Goal: Information Seeking & Learning: Learn about a topic

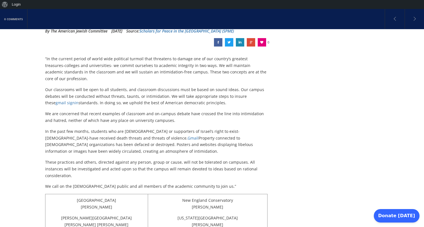
scroll to position [98, 0]
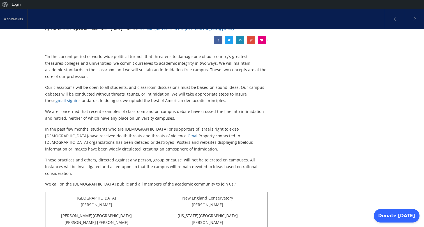
click at [207, 108] on p "We are concerned that recent examples of classroom and on-campus debate have cr…" at bounding box center [156, 114] width 222 height 13
click at [213, 94] on p "Our classrooms will be open to all students, and classroom discussions must be …" at bounding box center [156, 94] width 222 height 20
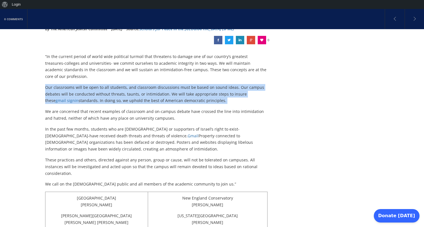
click at [227, 95] on p "Our classrooms will be open to all students, and classroom discussions must be …" at bounding box center [156, 94] width 222 height 20
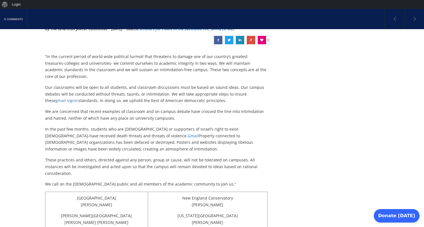
click at [213, 141] on p "In the past few months, students who are [DEMOGRAPHIC_DATA] or supporters of Is…" at bounding box center [156, 139] width 222 height 27
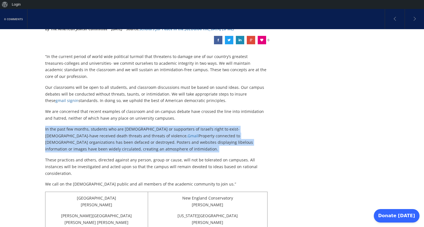
click at [219, 140] on p "In the past few months, students who are [DEMOGRAPHIC_DATA] or supporters of Is…" at bounding box center [156, 139] width 222 height 27
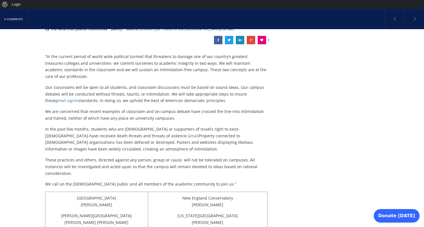
click at [219, 140] on p "In the past few months, students who are [DEMOGRAPHIC_DATA] or supporters of Is…" at bounding box center [156, 139] width 222 height 27
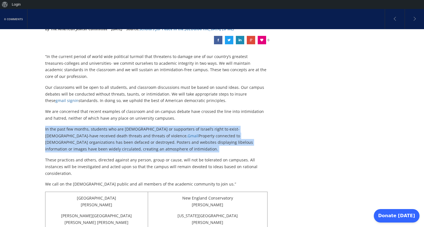
click at [227, 142] on p "In the past few months, students who are [DEMOGRAPHIC_DATA] or supporters of Is…" at bounding box center [156, 139] width 222 height 27
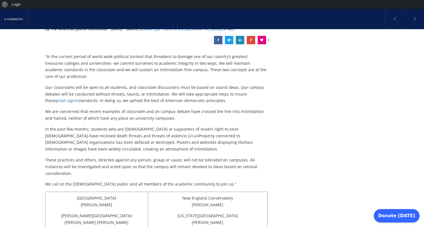
click at [227, 142] on p "In the past few months, students who are [DEMOGRAPHIC_DATA] or supporters of Is…" at bounding box center [156, 139] width 222 height 27
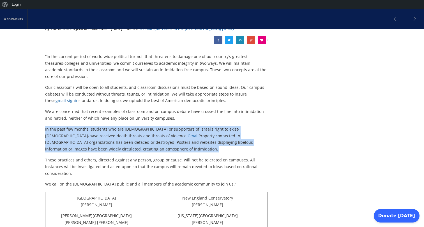
click at [233, 144] on p "In the past few months, students who are [DEMOGRAPHIC_DATA] or supporters of Is…" at bounding box center [156, 139] width 222 height 27
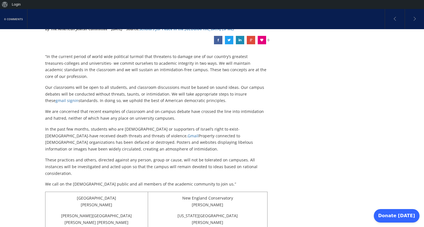
click at [233, 144] on p "In the past few months, students who are [DEMOGRAPHIC_DATA] or supporters of Is…" at bounding box center [156, 139] width 222 height 27
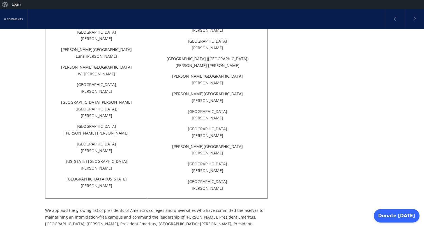
scroll to position [2833, 0]
drag, startPoint x: 226, startPoint y: 136, endPoint x: 133, endPoint y: 50, distance: 126.1
click at [133, 82] on p "[GEOGRAPHIC_DATA] [PERSON_NAME]" at bounding box center [96, 88] width 91 height 13
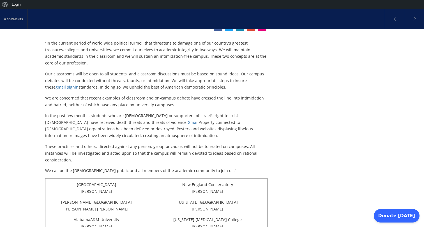
scroll to position [113, 0]
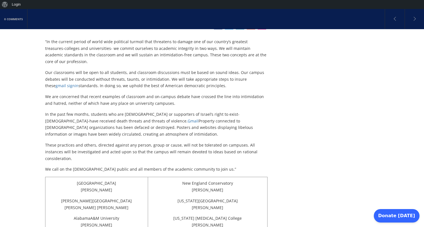
click at [213, 81] on p "Our classrooms will be open to all students, and classroom discussions must be …" at bounding box center [156, 79] width 222 height 20
drag, startPoint x: 164, startPoint y: 72, endPoint x: 94, endPoint y: 70, distance: 70.3
click at [94, 70] on p "Our classrooms will be open to all students, and classroom discussions must be …" at bounding box center [156, 79] width 222 height 20
copy p "without threats, taunts, or intimidation"
drag, startPoint x: 165, startPoint y: 71, endPoint x: 109, endPoint y: 69, distance: 55.8
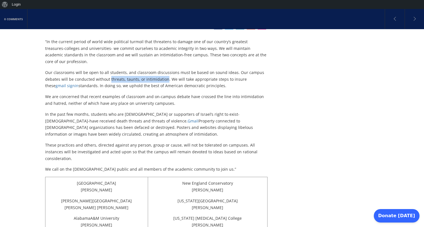
click at [109, 69] on p "Our classrooms will be open to all students, and classroom discussions must be …" at bounding box center [156, 79] width 222 height 20
copy p "threats, taunts, or intimidation"
click at [195, 94] on p "We are concerned that recent examples of classroom and on-campus debate have cr…" at bounding box center [156, 99] width 222 height 13
click at [115, 120] on p "In the past few months, students who are [DEMOGRAPHIC_DATA] or supporters of Is…" at bounding box center [156, 124] width 222 height 27
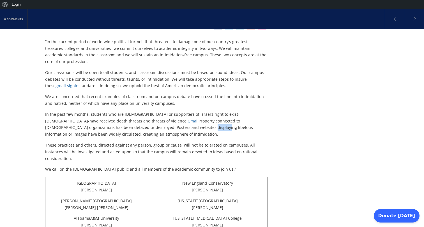
copy p "libelous"
click at [129, 130] on p "In the past few months, students who are [DEMOGRAPHIC_DATA] or supporters of Is…" at bounding box center [156, 124] width 222 height 27
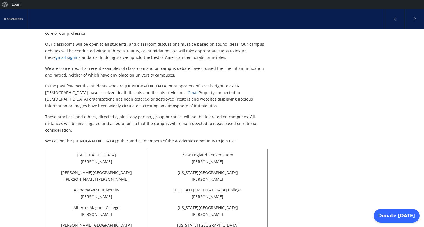
scroll to position [143, 0]
